Goal: Ask a question

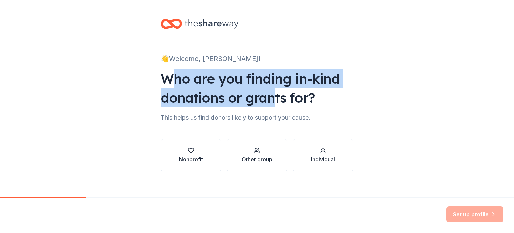
drag, startPoint x: 171, startPoint y: 80, endPoint x: 269, endPoint y: 104, distance: 100.6
click at [269, 104] on div "Who are you finding in-kind donations or grants for?" at bounding box center [257, 87] width 193 height 37
click at [191, 154] on div "Nonprofit" at bounding box center [191, 155] width 24 height 16
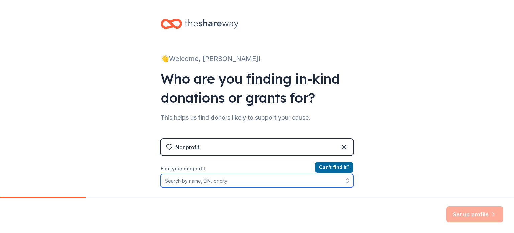
click at [240, 183] on input "Find your nonprofit" at bounding box center [257, 180] width 193 height 13
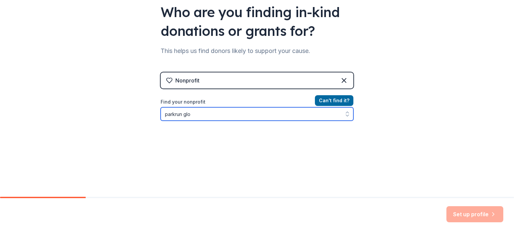
scroll to position [67, 0]
type input "parkrun global"
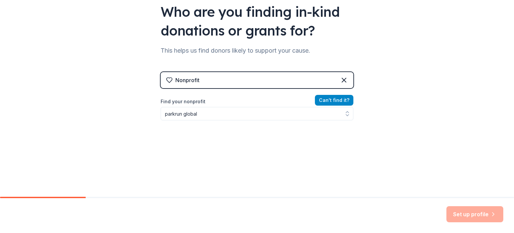
click at [324, 101] on button "Can ' t find it?" at bounding box center [334, 100] width 38 height 11
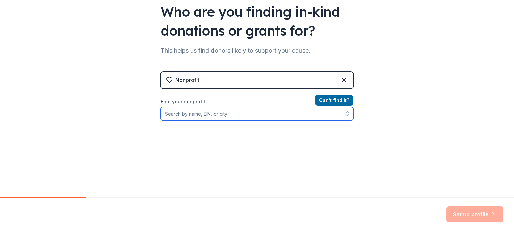
click at [294, 111] on input "Find your nonprofit" at bounding box center [257, 113] width 193 height 13
type input "parkrun global"
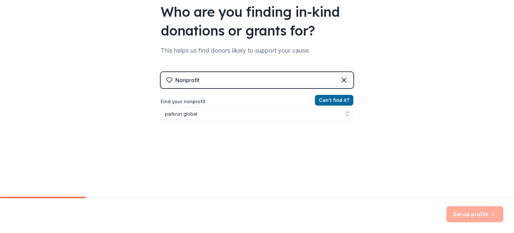
click at [398, 116] on div "👋 Welcome, [PERSON_NAME]! Who are you finding in-kind donations or grants for? …" at bounding box center [257, 76] width 514 height 286
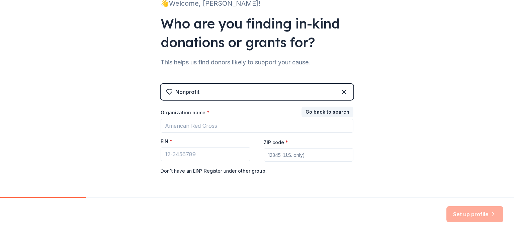
scroll to position [60, 0]
